Goal: Find specific page/section: Find specific page/section

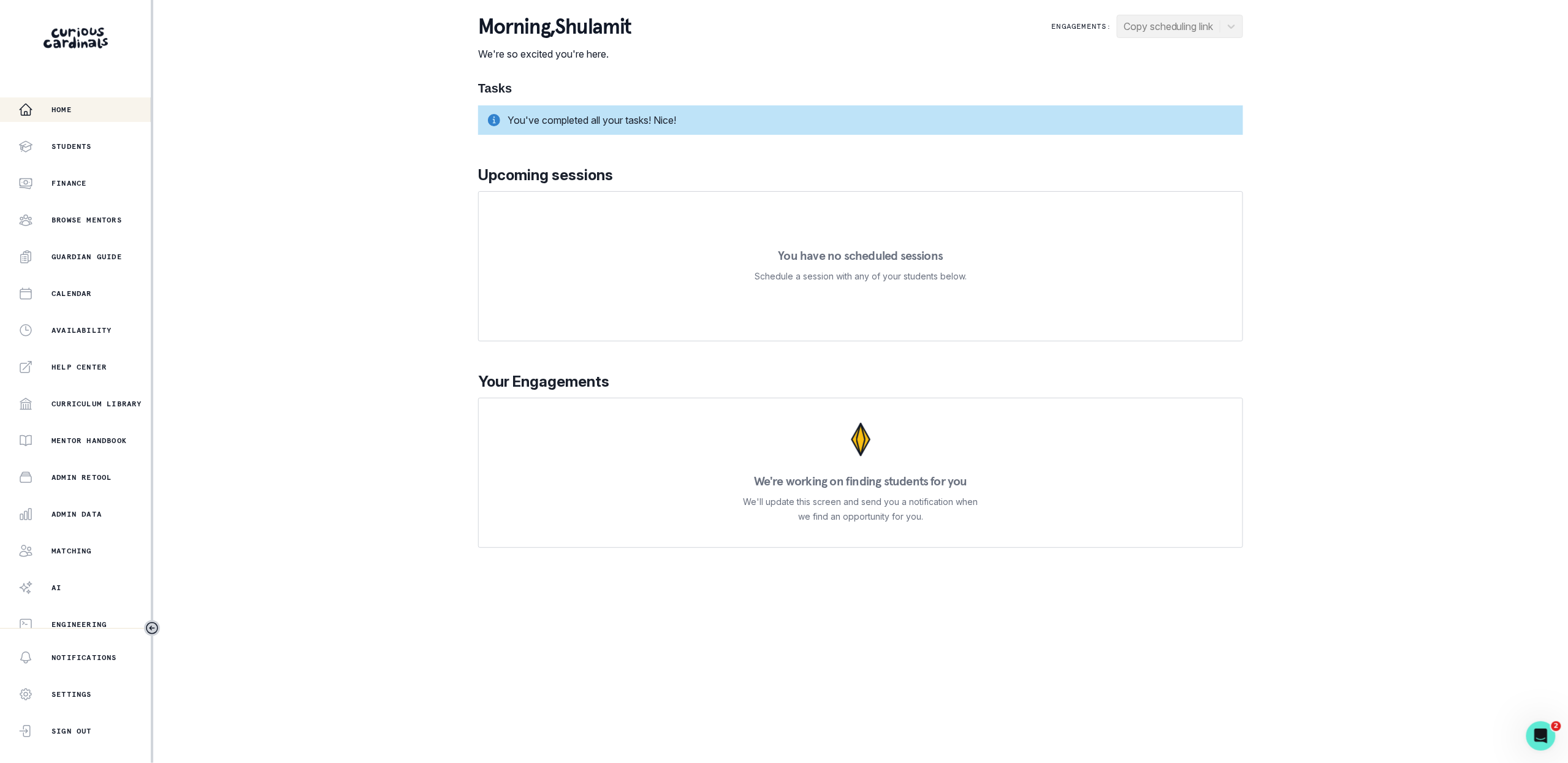
scroll to position [8, 0]
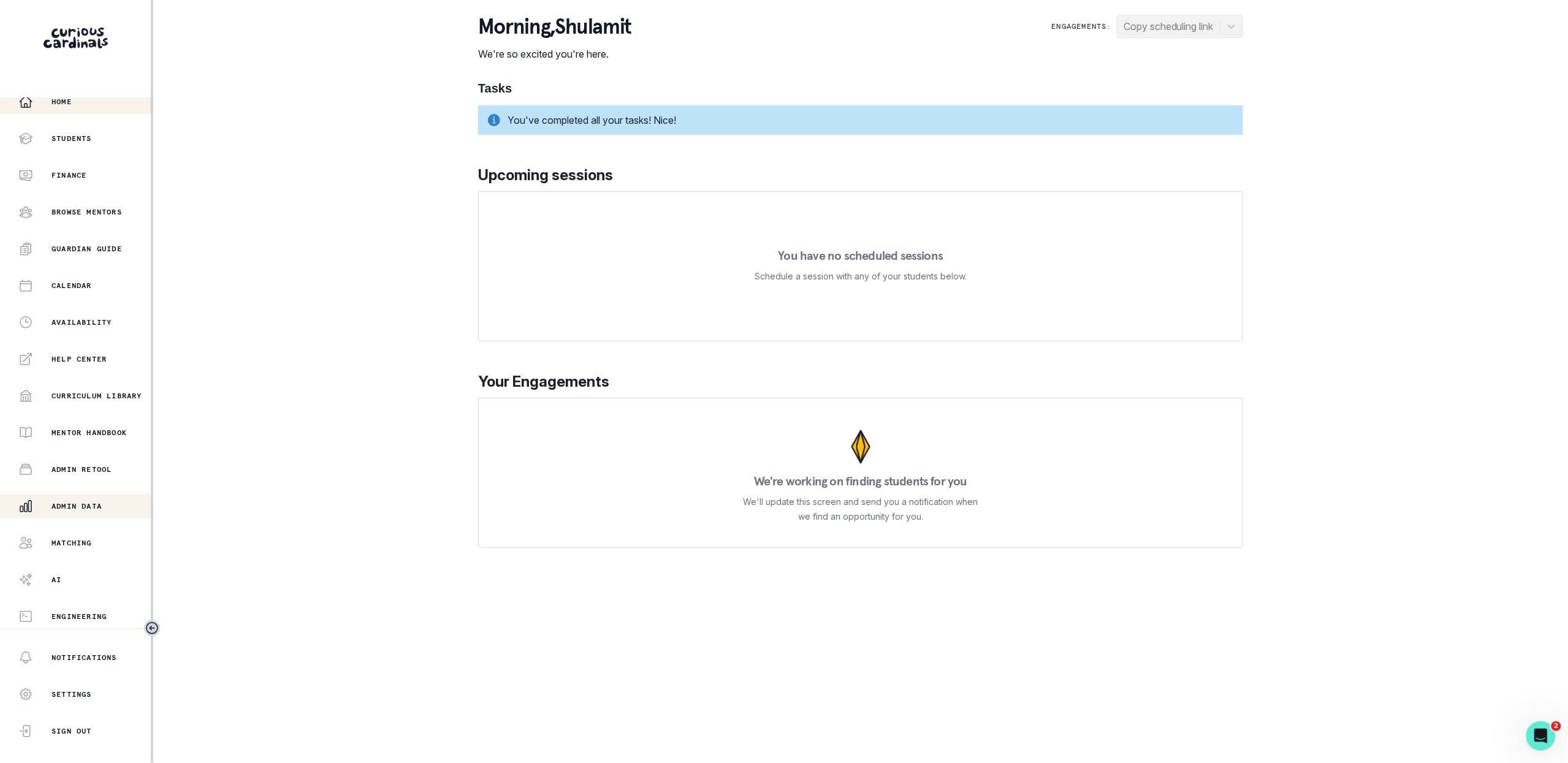
click at [93, 501] on p "Admin Data" at bounding box center [77, 506] width 50 height 10
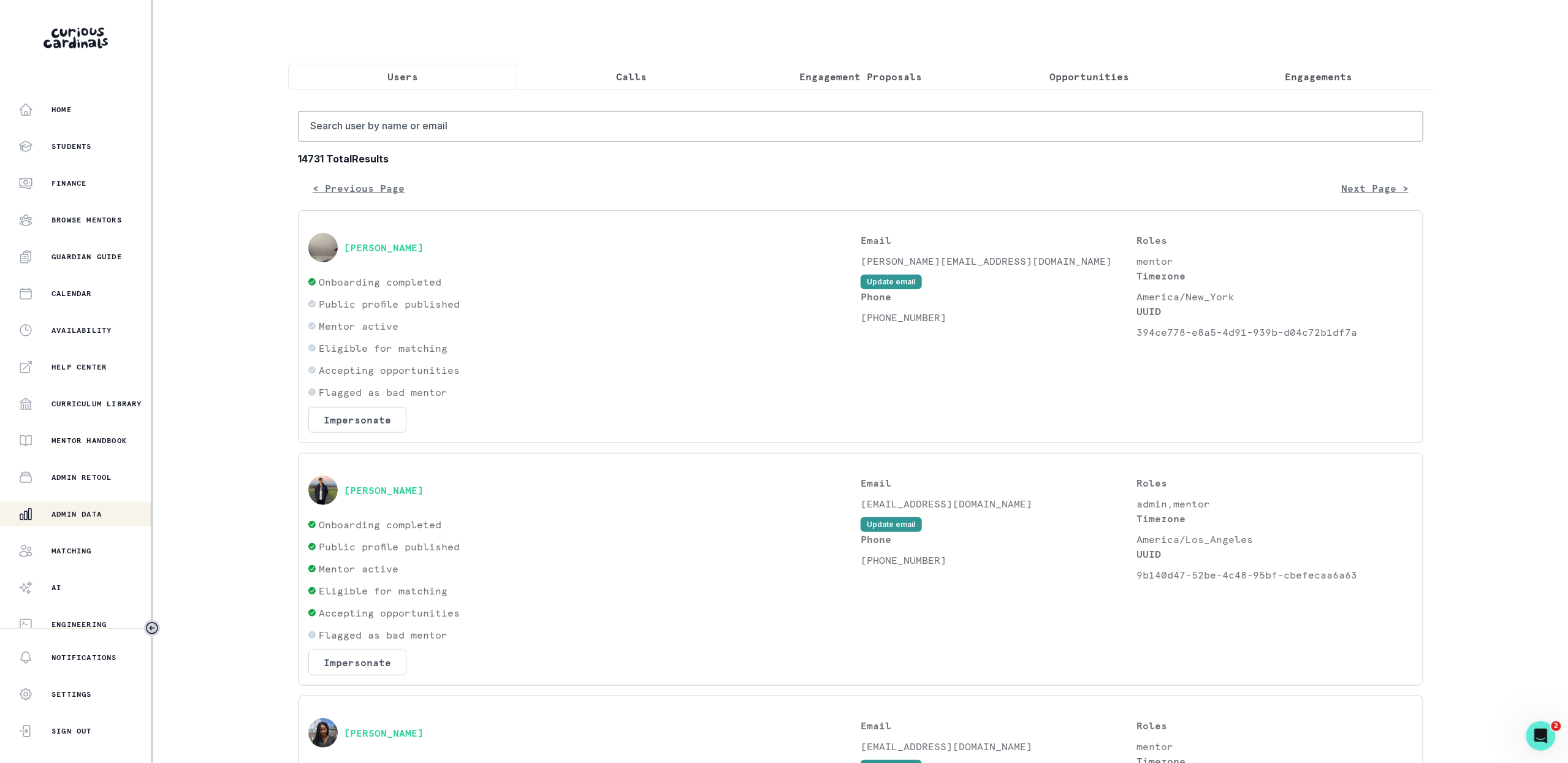
click at [546, 123] on input "Search user by name or email" at bounding box center [860, 126] width 1125 height 31
type input "[PERSON_NAME]"
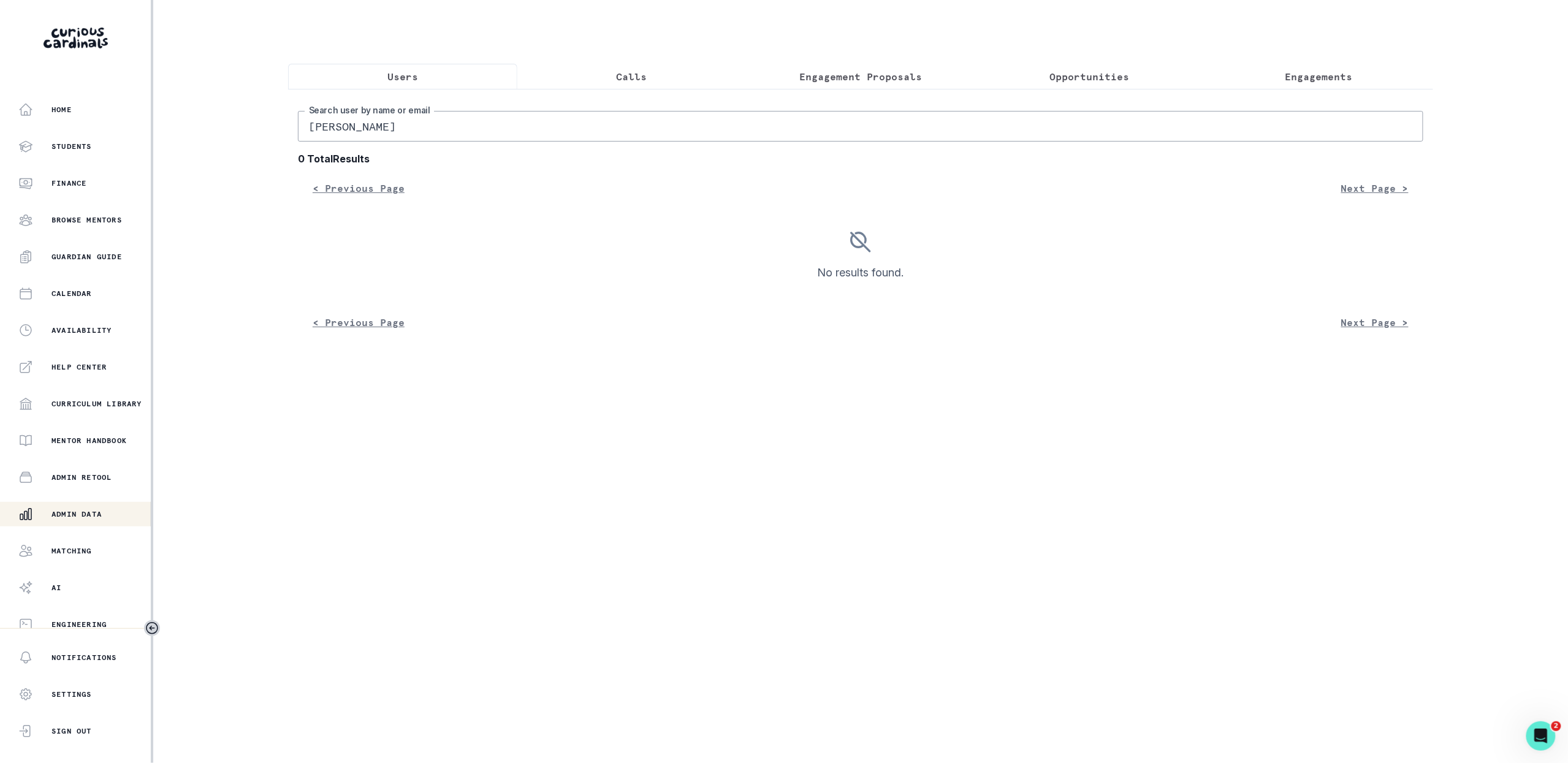
click at [776, 134] on input "[PERSON_NAME]" at bounding box center [860, 126] width 1125 height 31
type input "[PERSON_NAME]"
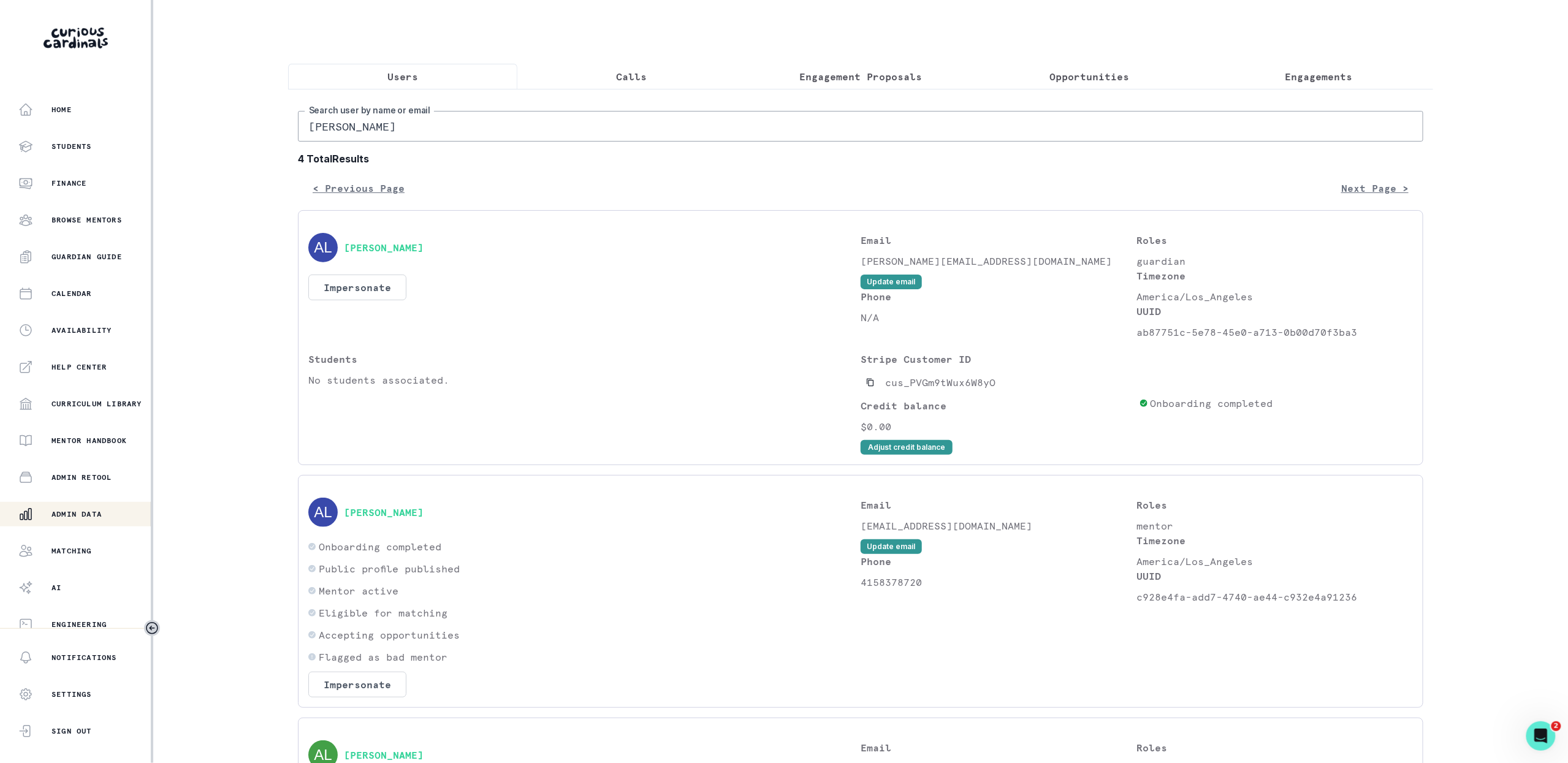
click at [725, 106] on div "[PERSON_NAME] l Search user by name or email 4 Total Results < Previous Page Ne…" at bounding box center [860, 673] width 1145 height 1170
click at [725, 117] on input "[PERSON_NAME]" at bounding box center [860, 126] width 1125 height 31
click at [725, 116] on input "[PERSON_NAME]" at bounding box center [860, 126] width 1125 height 31
type input "[PERSON_NAME]"
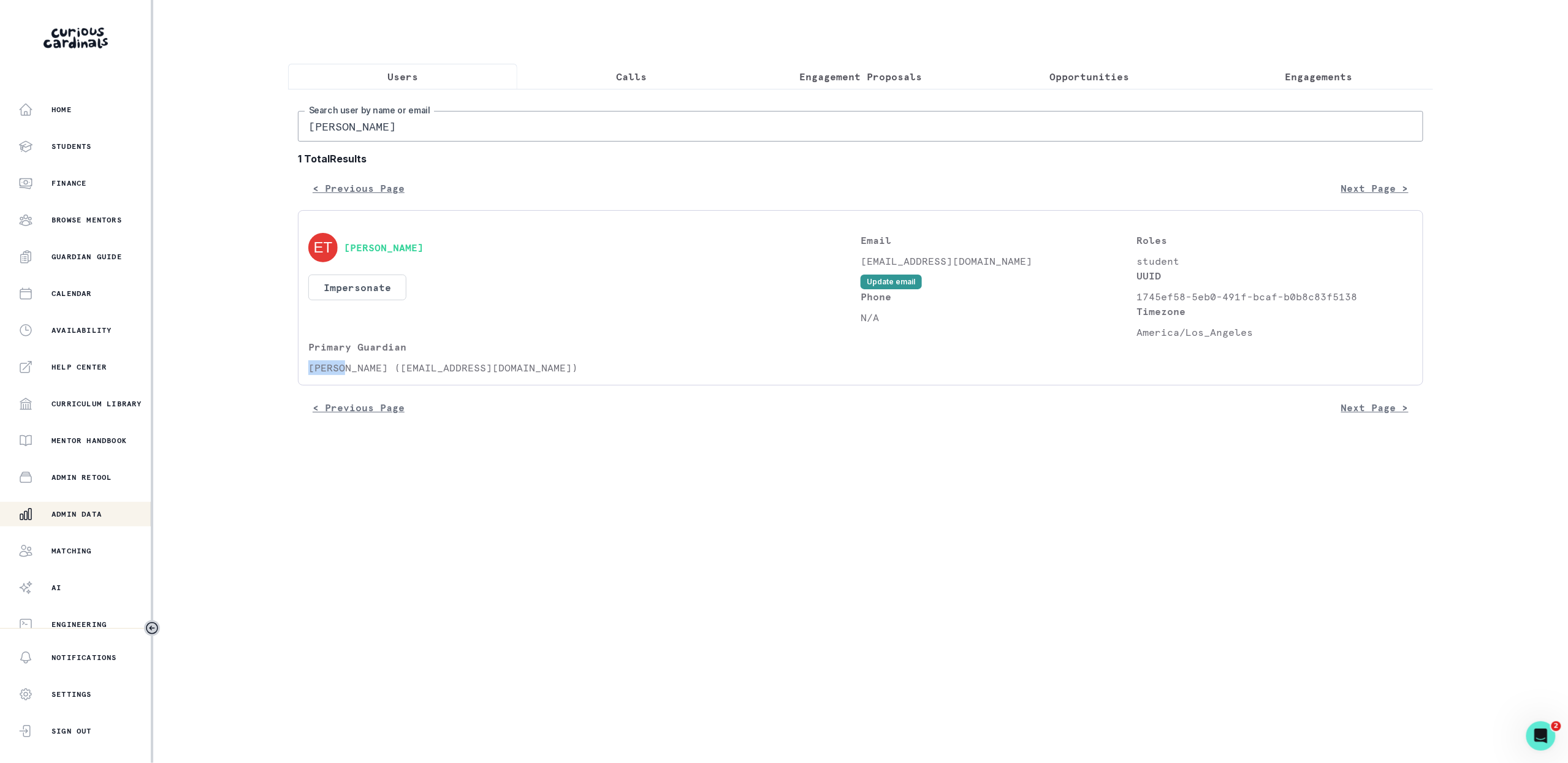
drag, startPoint x: 346, startPoint y: 368, endPoint x: 268, endPoint y: 367, distance: 78.0
click at [268, 367] on div "Home Students Finance Browse Mentors Guardian Guide Calendar Availability Help …" at bounding box center [784, 382] width 1568 height 763
copy p "[PERSON_NAME]"
click at [477, 129] on input "[PERSON_NAME]" at bounding box center [860, 126] width 1125 height 31
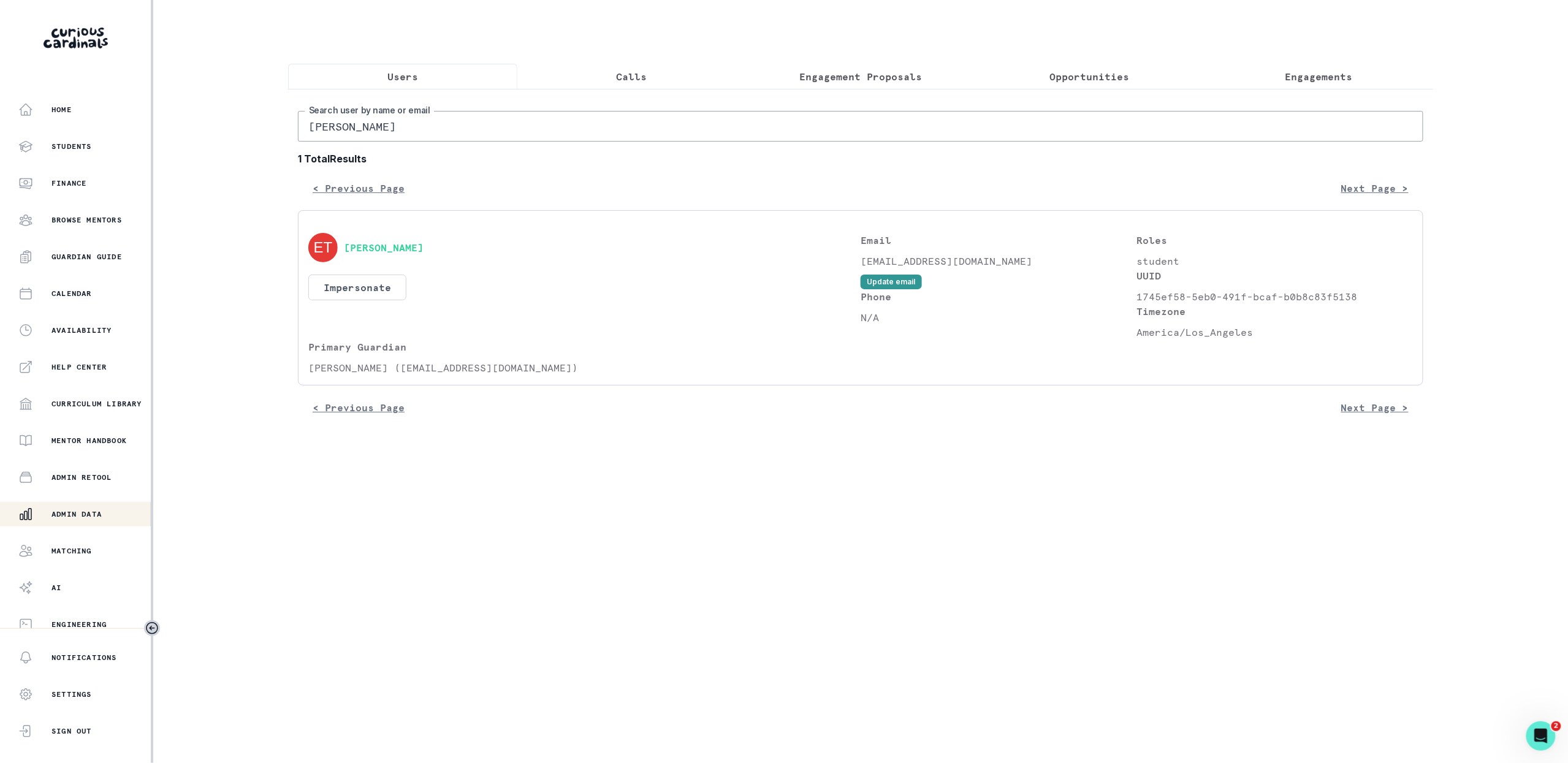
click at [477, 129] on input "[PERSON_NAME]" at bounding box center [860, 126] width 1125 height 31
paste input "[PERSON_NAME]"
type input "[PERSON_NAME]"
